Goal: Find specific page/section: Find specific page/section

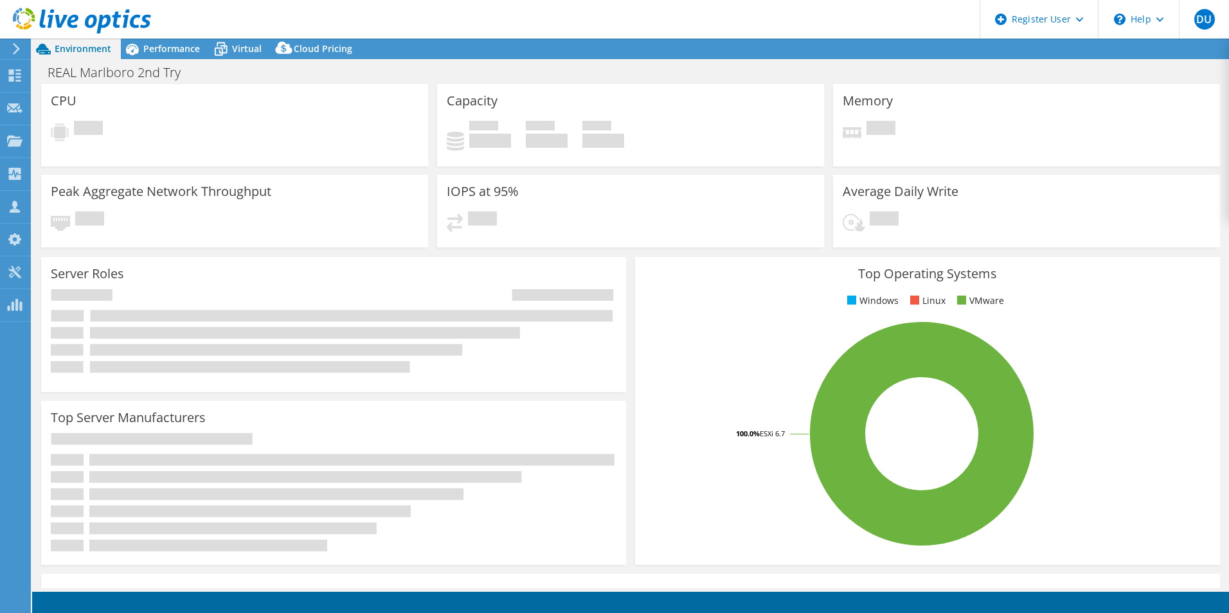
select select "USD"
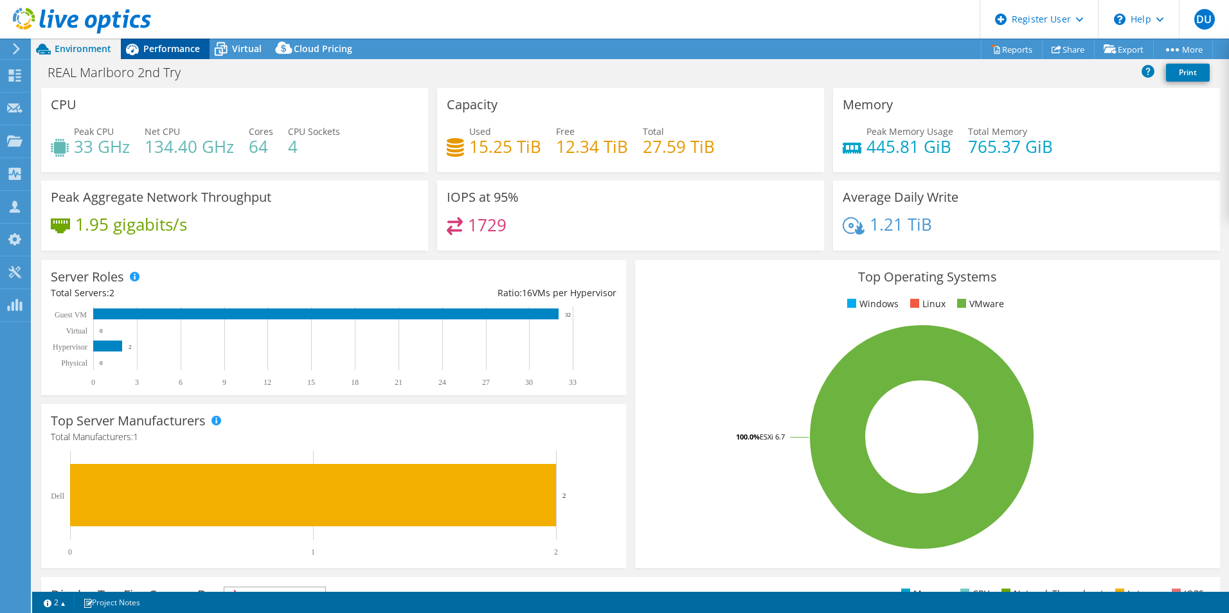
click at [183, 42] on div "Performance" at bounding box center [165, 49] width 89 height 21
select select "USD"
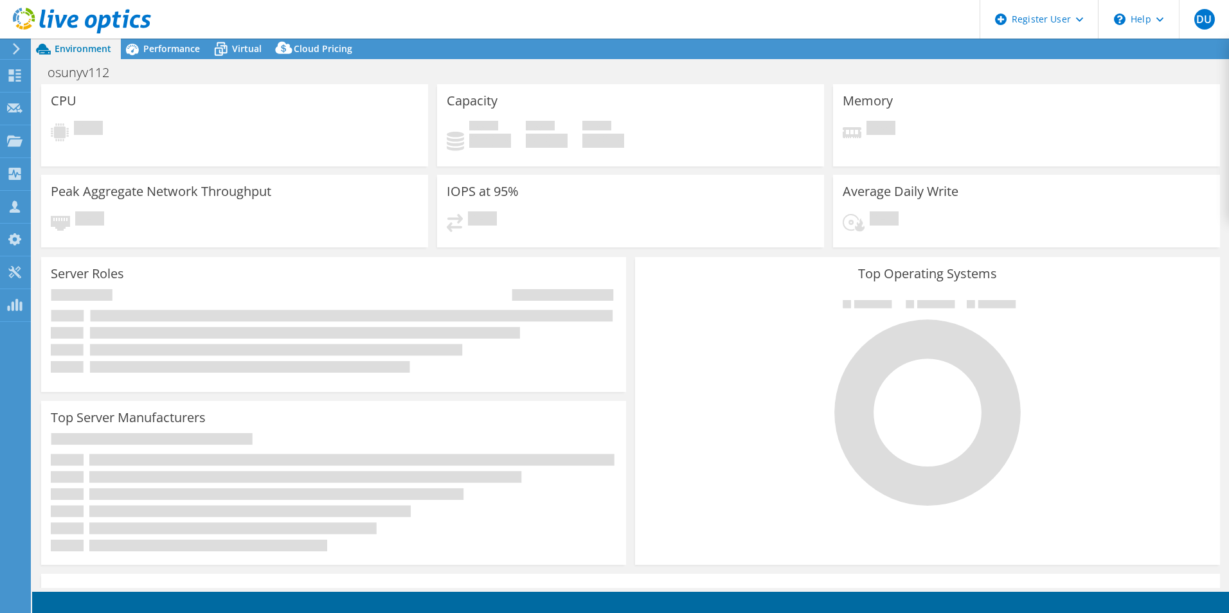
select select "USD"
